Goal: Check status

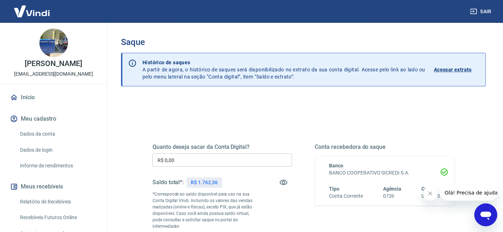
click at [461, 73] on p "Acessar extrato" at bounding box center [452, 69] width 38 height 7
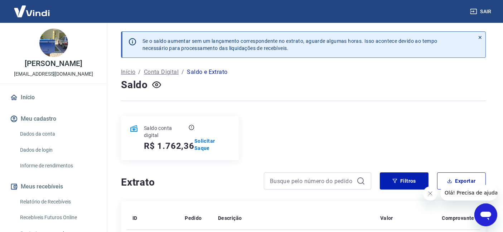
click at [286, 118] on div "Saldo conta digital R$ 1.762,36 Solicitar Saque" at bounding box center [303, 138] width 364 height 44
